Goal: Navigation & Orientation: Go to known website

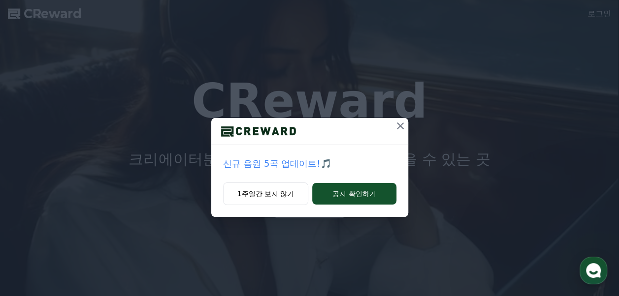
click at [401, 121] on icon at bounding box center [400, 126] width 12 height 12
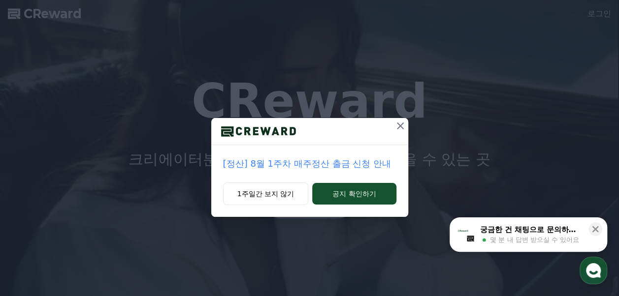
click at [398, 127] on icon at bounding box center [400, 126] width 7 height 7
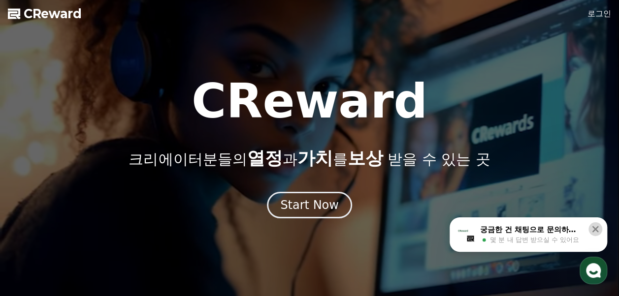
click at [594, 229] on icon at bounding box center [595, 230] width 10 height 10
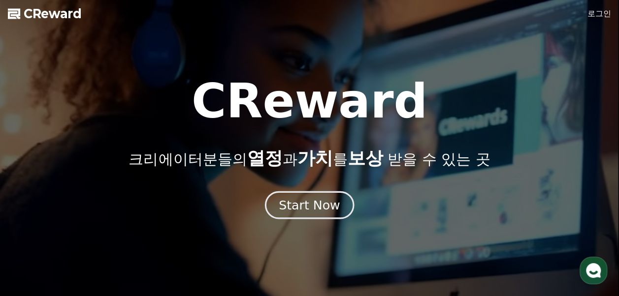
click at [303, 204] on div "Start Now" at bounding box center [309, 205] width 61 height 17
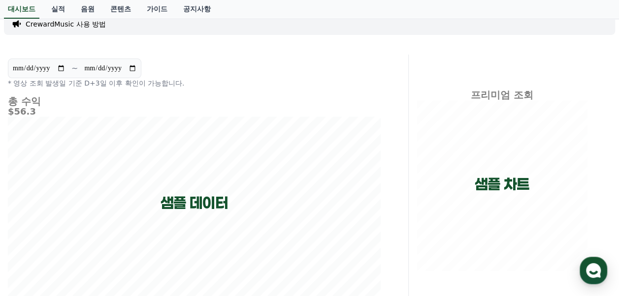
scroll to position [5, 0]
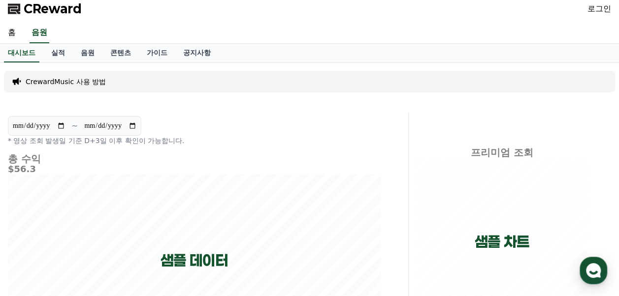
click at [49, 11] on span "CReward" at bounding box center [53, 9] width 58 height 16
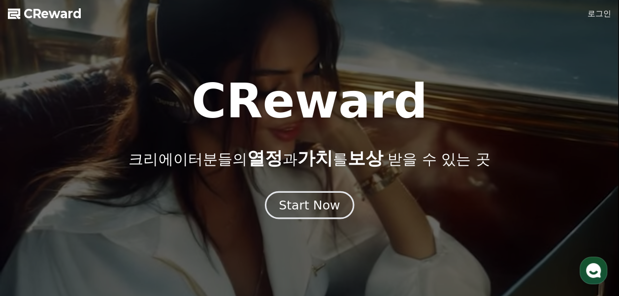
click at [317, 203] on div "Start Now" at bounding box center [309, 205] width 61 height 17
